Goal: Ask a question

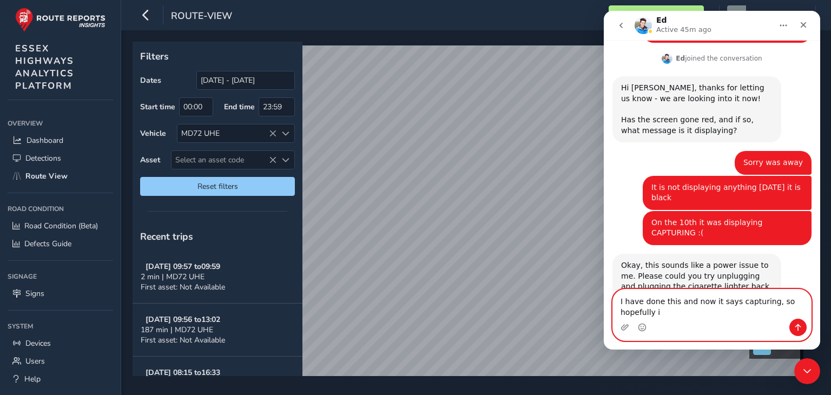
scroll to position [244, 0]
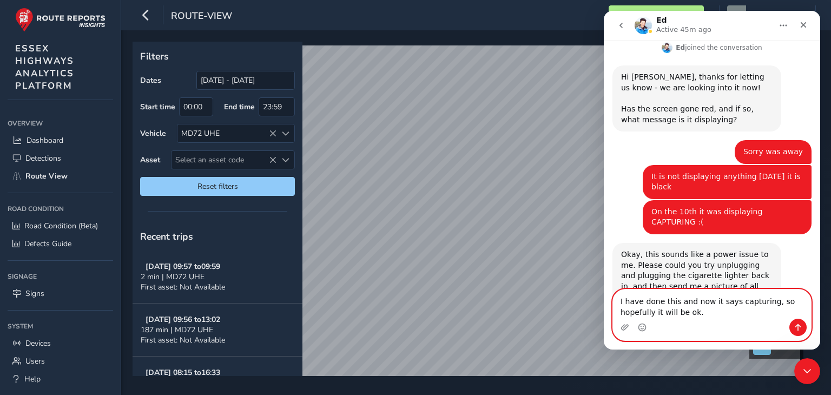
type textarea "I have done this and now it says capturing, so hopefully it will be ok."
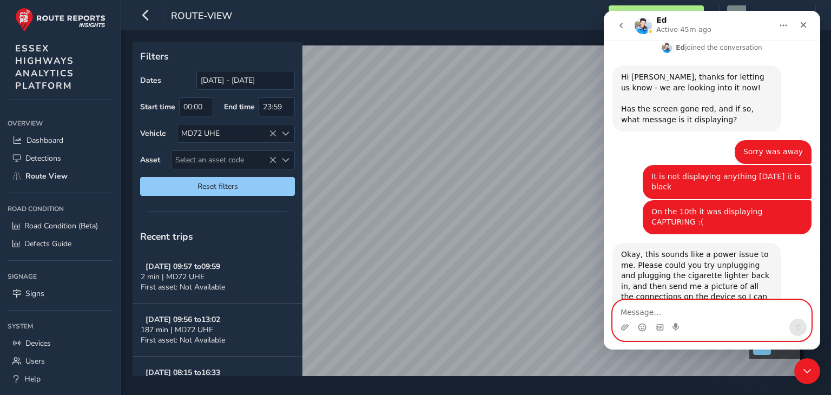
scroll to position [276, 0]
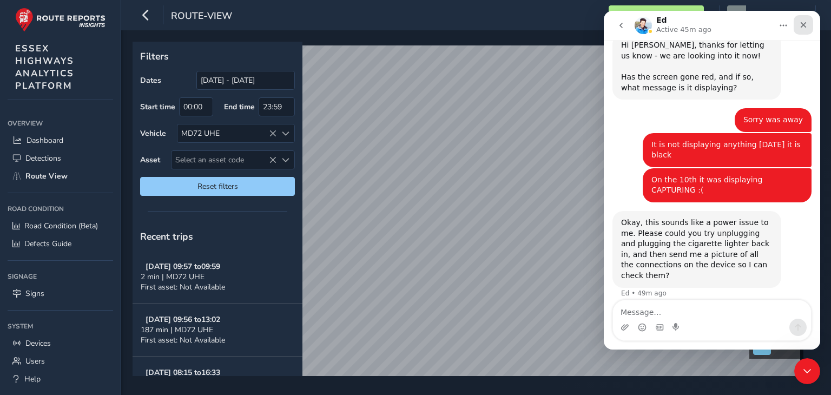
click at [803, 22] on icon "Close" at bounding box center [803, 25] width 9 height 9
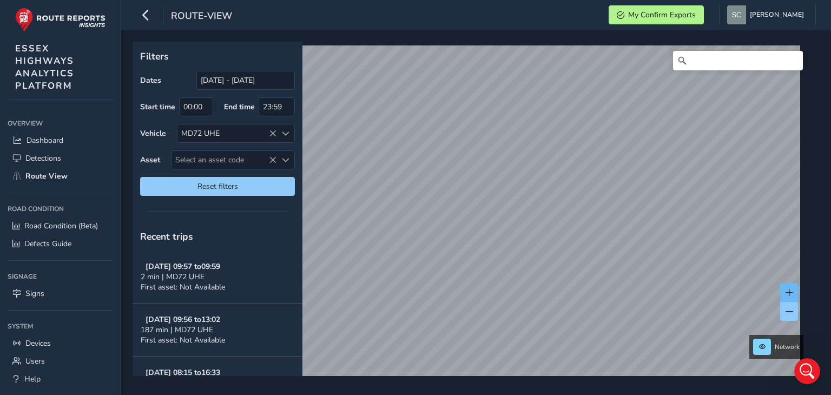
scroll to position [317, 0]
